Goal: Task Accomplishment & Management: Manage account settings

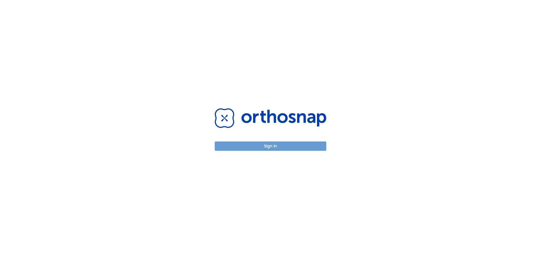
click at [268, 147] on button "Sign in" at bounding box center [271, 146] width 112 height 9
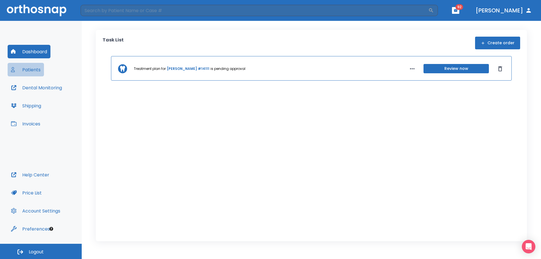
click at [37, 67] on button "Patients" at bounding box center [26, 70] width 36 height 14
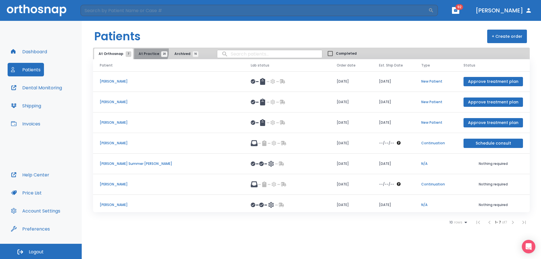
click at [145, 51] on button "At Practice 20" at bounding box center [151, 53] width 35 height 11
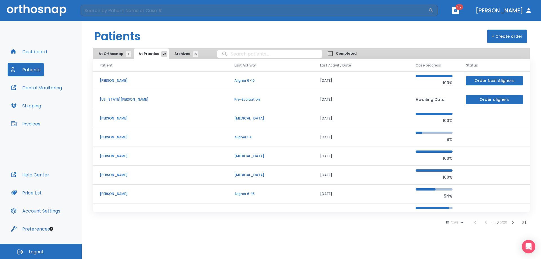
click at [514, 221] on icon "button" at bounding box center [513, 222] width 7 height 7
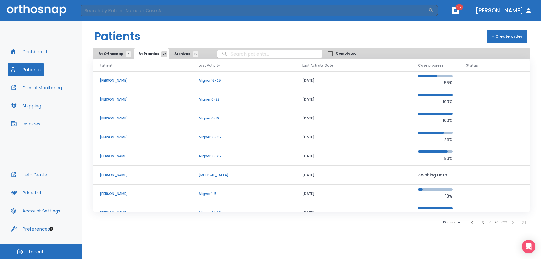
click at [514, 222] on li at bounding box center [513, 222] width 11 height 11
click at [483, 221] on icon "button" at bounding box center [483, 222] width 7 height 7
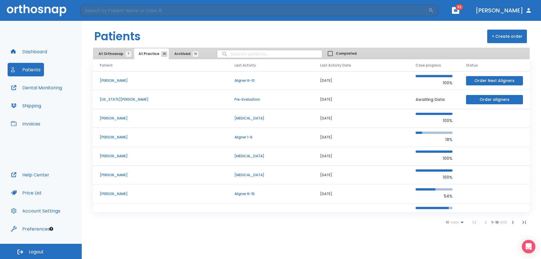
click at [117, 51] on button "At Orthosnap 7" at bounding box center [113, 53] width 39 height 11
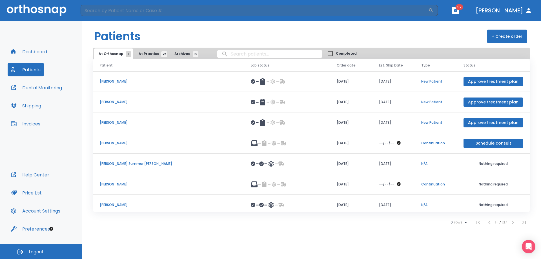
scroll to position [3, 0]
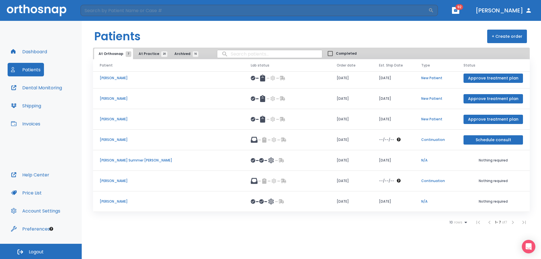
click at [123, 203] on p "[PERSON_NAME]" at bounding box center [169, 201] width 138 height 5
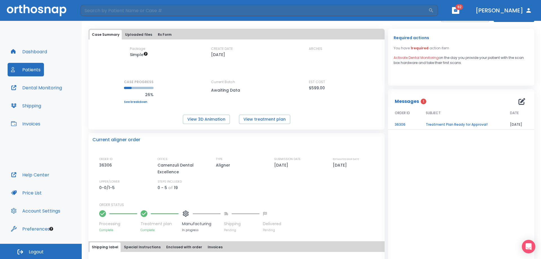
scroll to position [53, 0]
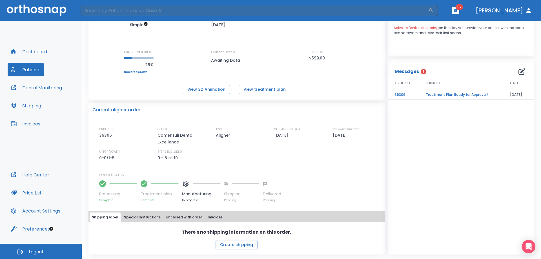
click at [183, 184] on icon at bounding box center [185, 183] width 7 height 7
